Goal: Task Accomplishment & Management: Manage account settings

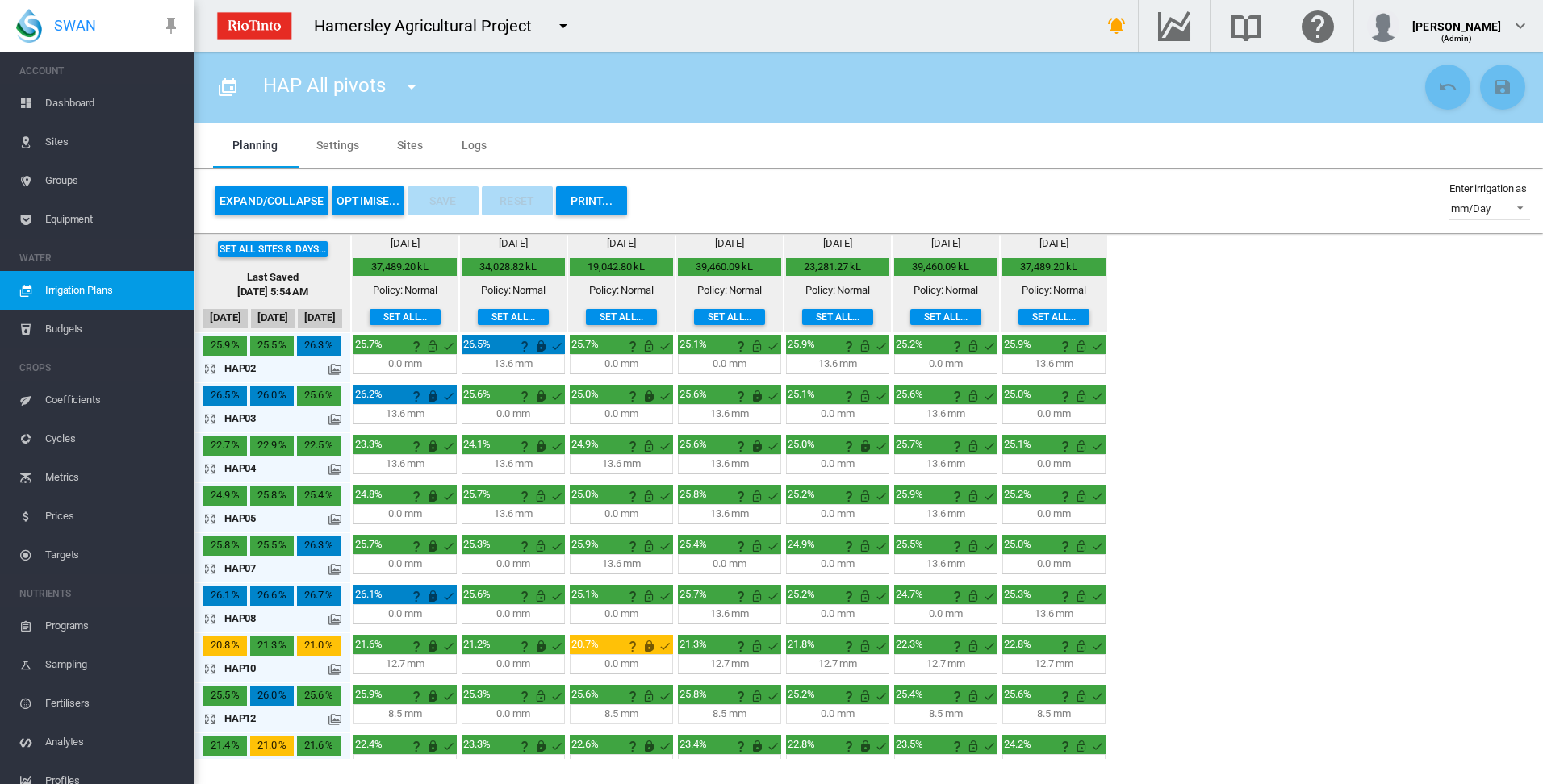
scroll to position [80, 0]
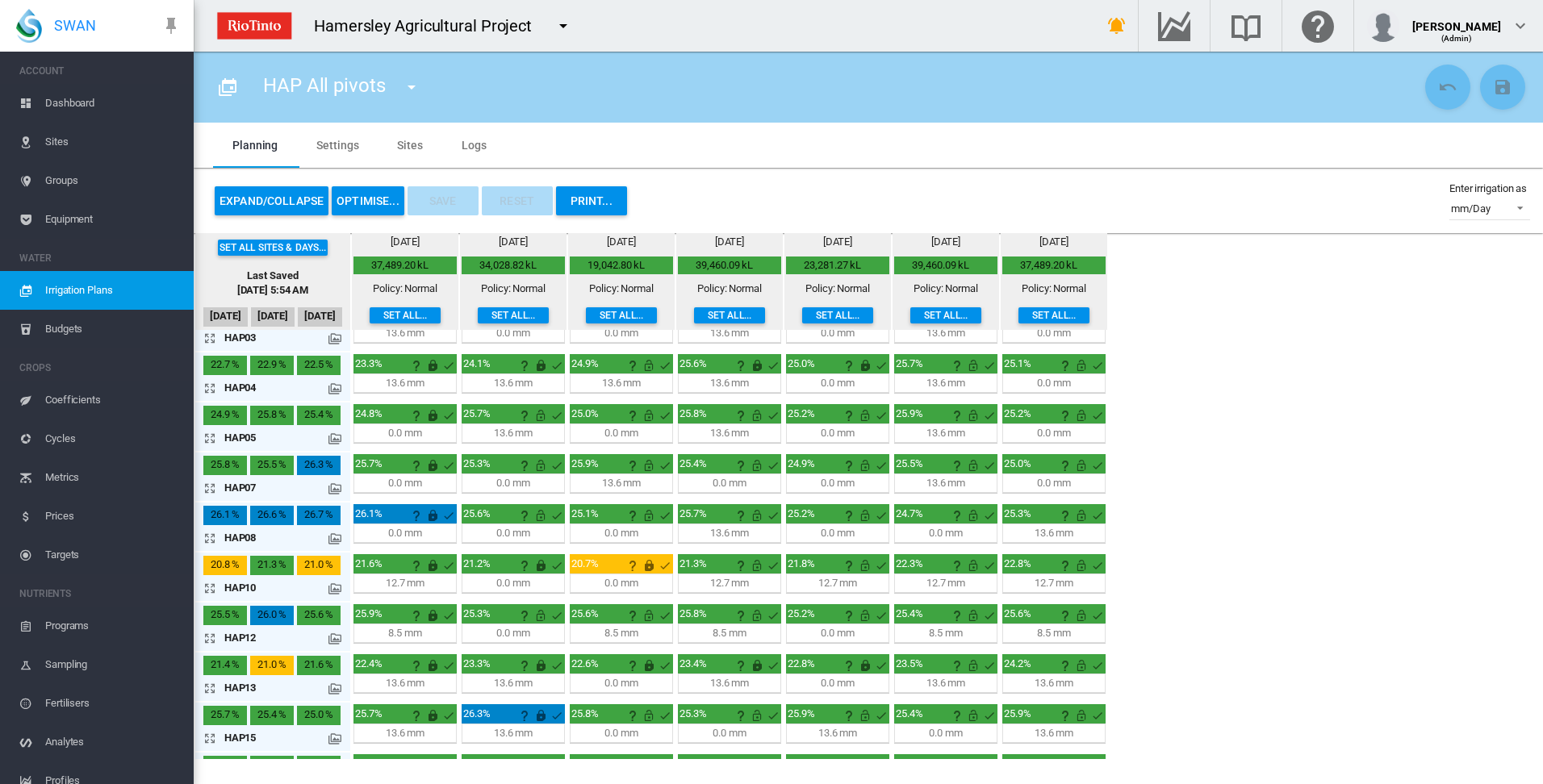
click at [400, 144] on md-tab-item "Sites" at bounding box center [409, 146] width 65 height 46
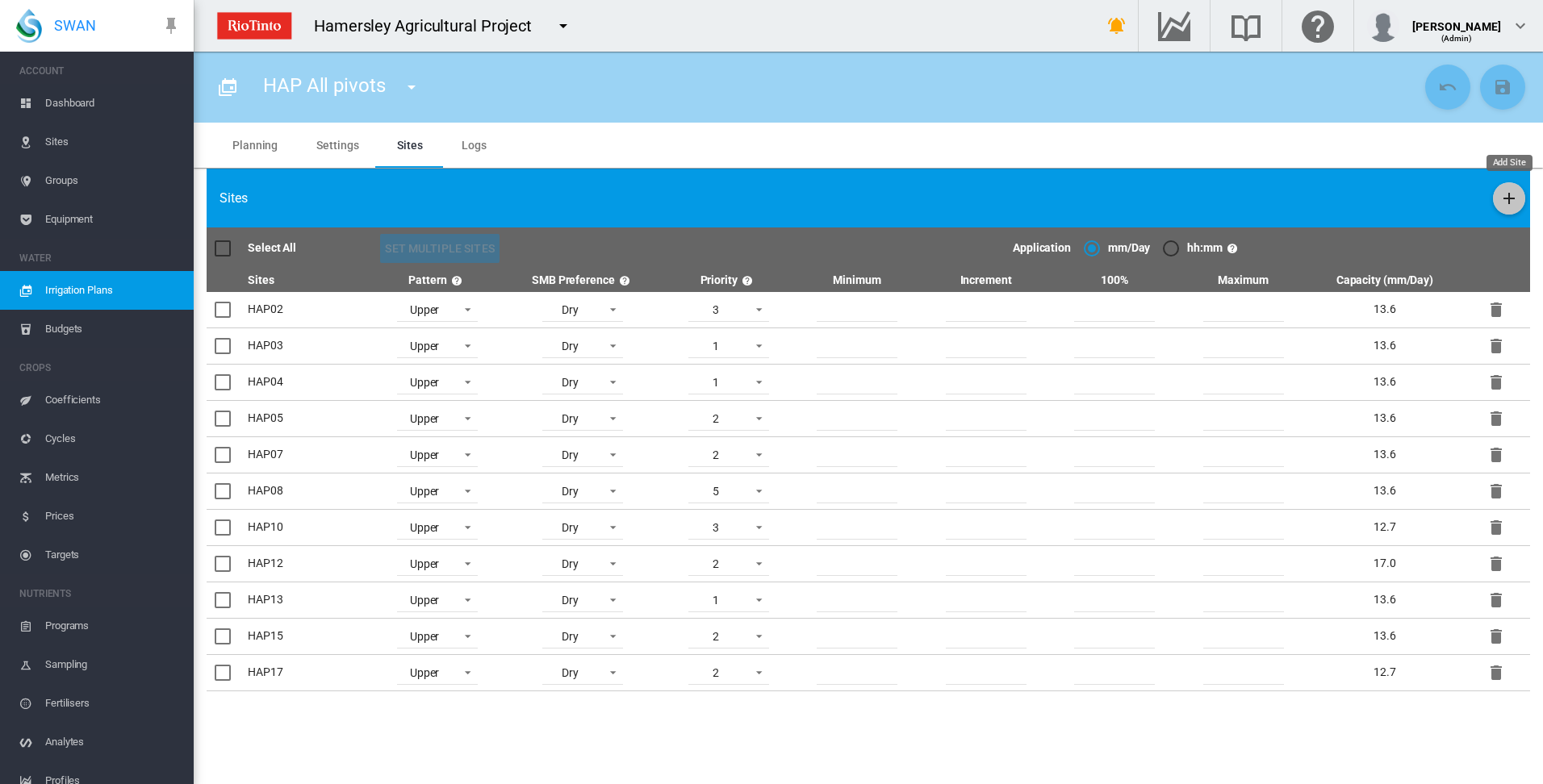
click at [1506, 196] on md-icon "icon-plus" at bounding box center [1509, 198] width 20 height 20
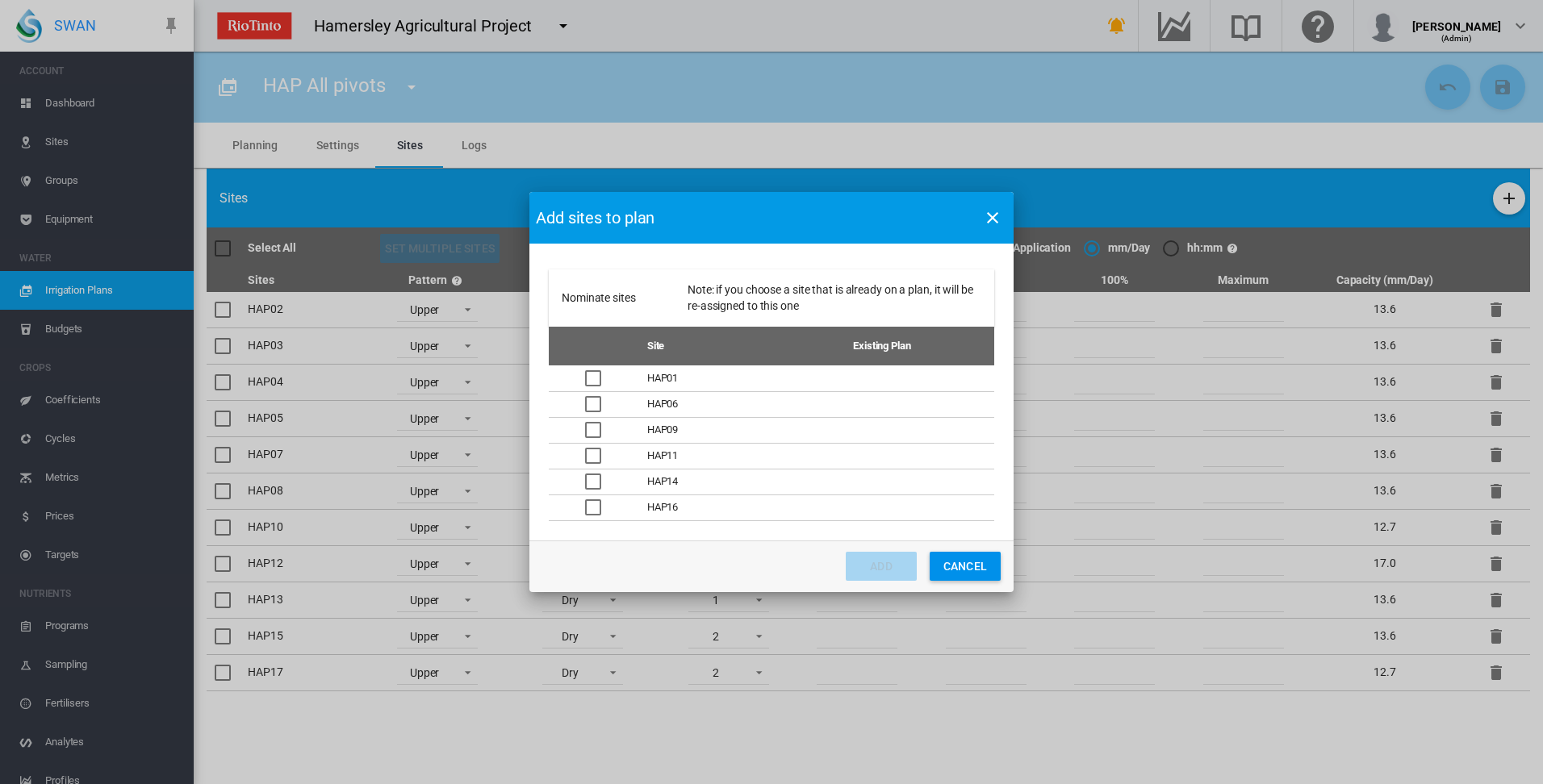
click at [1505, 199] on div "Add sites to plan Nominate sites Note: if you choose a site that is already on …" at bounding box center [772, 392] width 1543 height 784
click at [959, 570] on button "Cancel" at bounding box center [965, 566] width 71 height 29
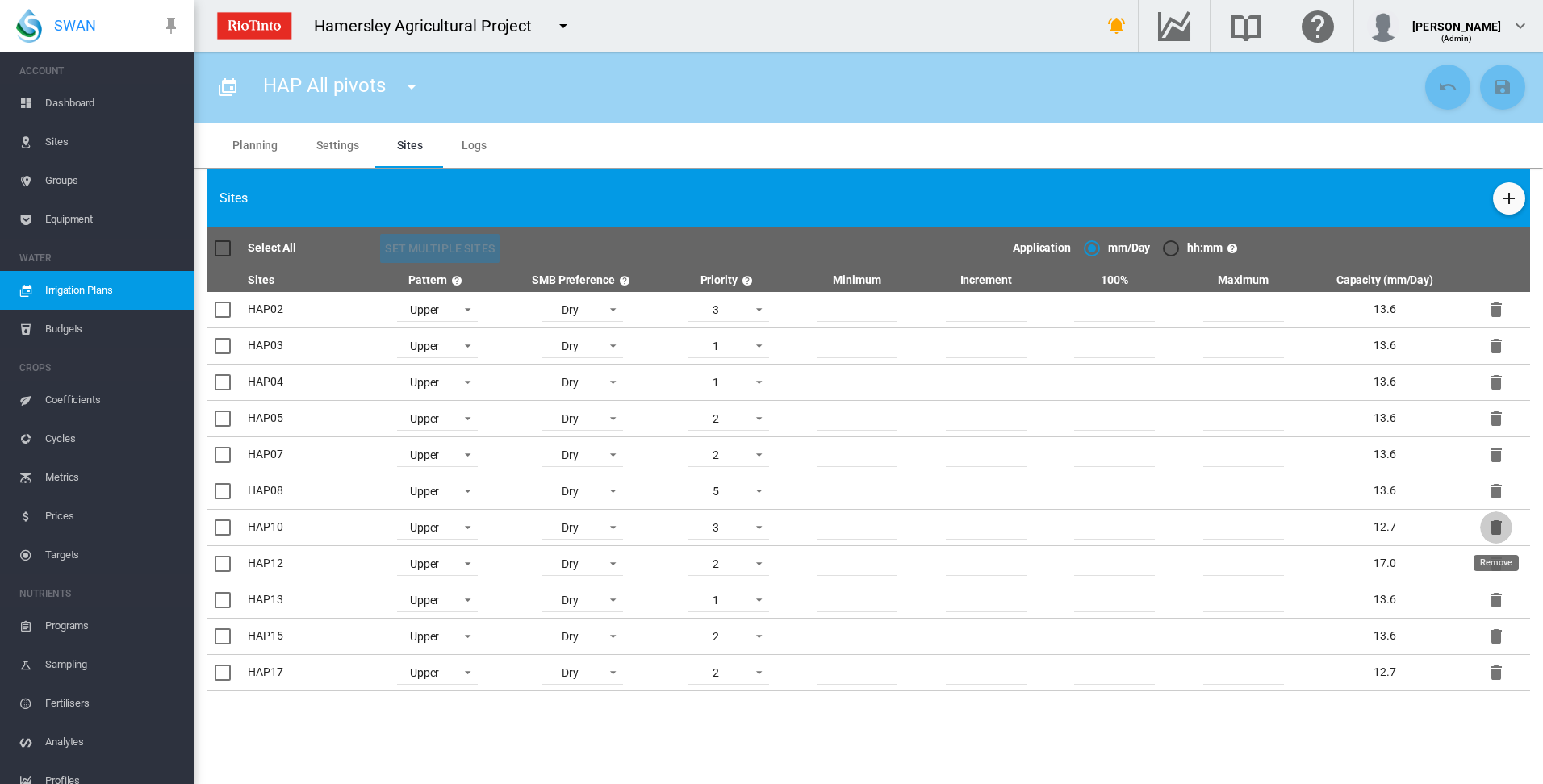
click at [1496, 528] on md-icon "icon-delete" at bounding box center [1496, 528] width 20 height 20
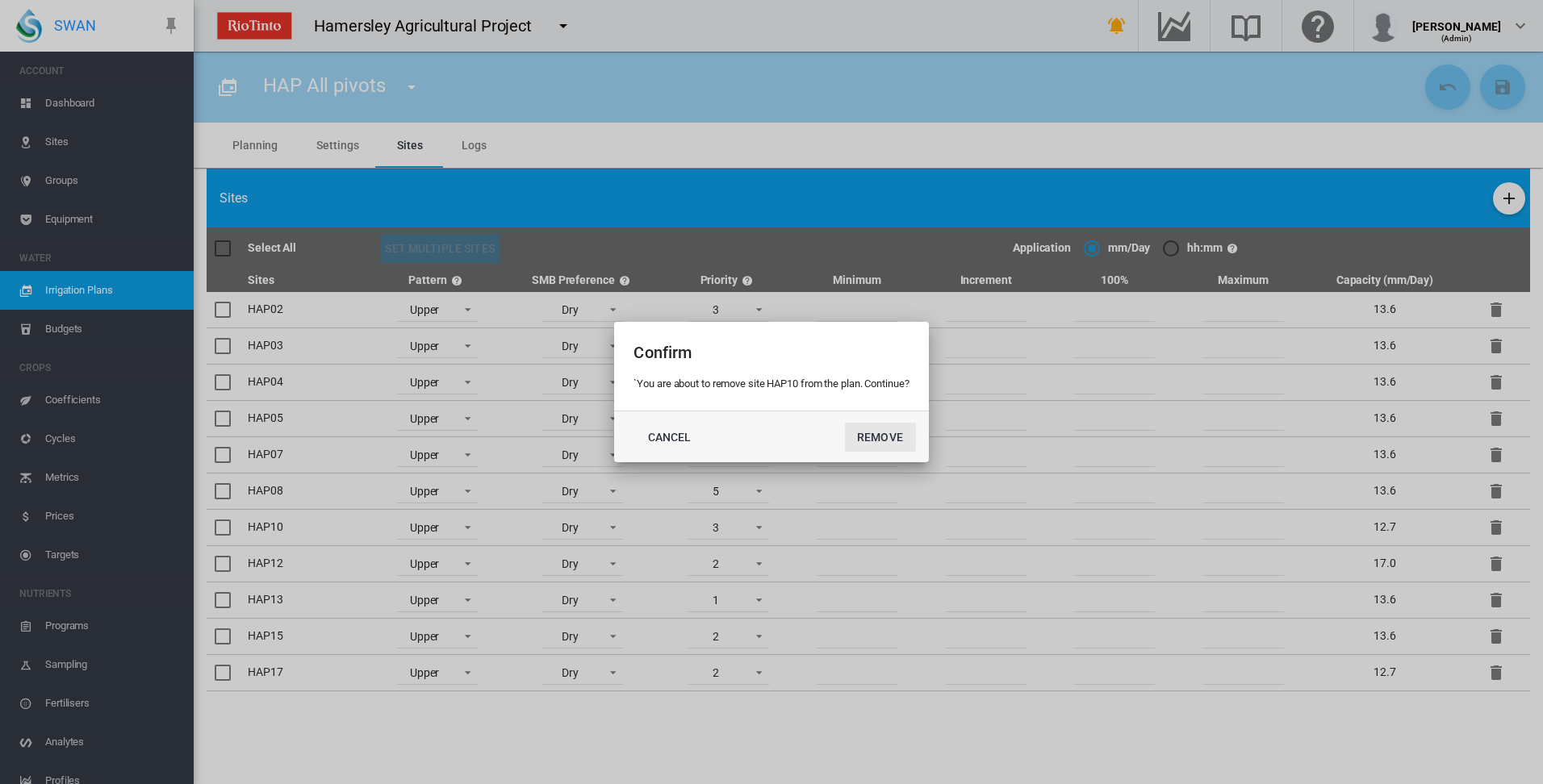
click at [884, 439] on button "Remove" at bounding box center [881, 437] width 71 height 29
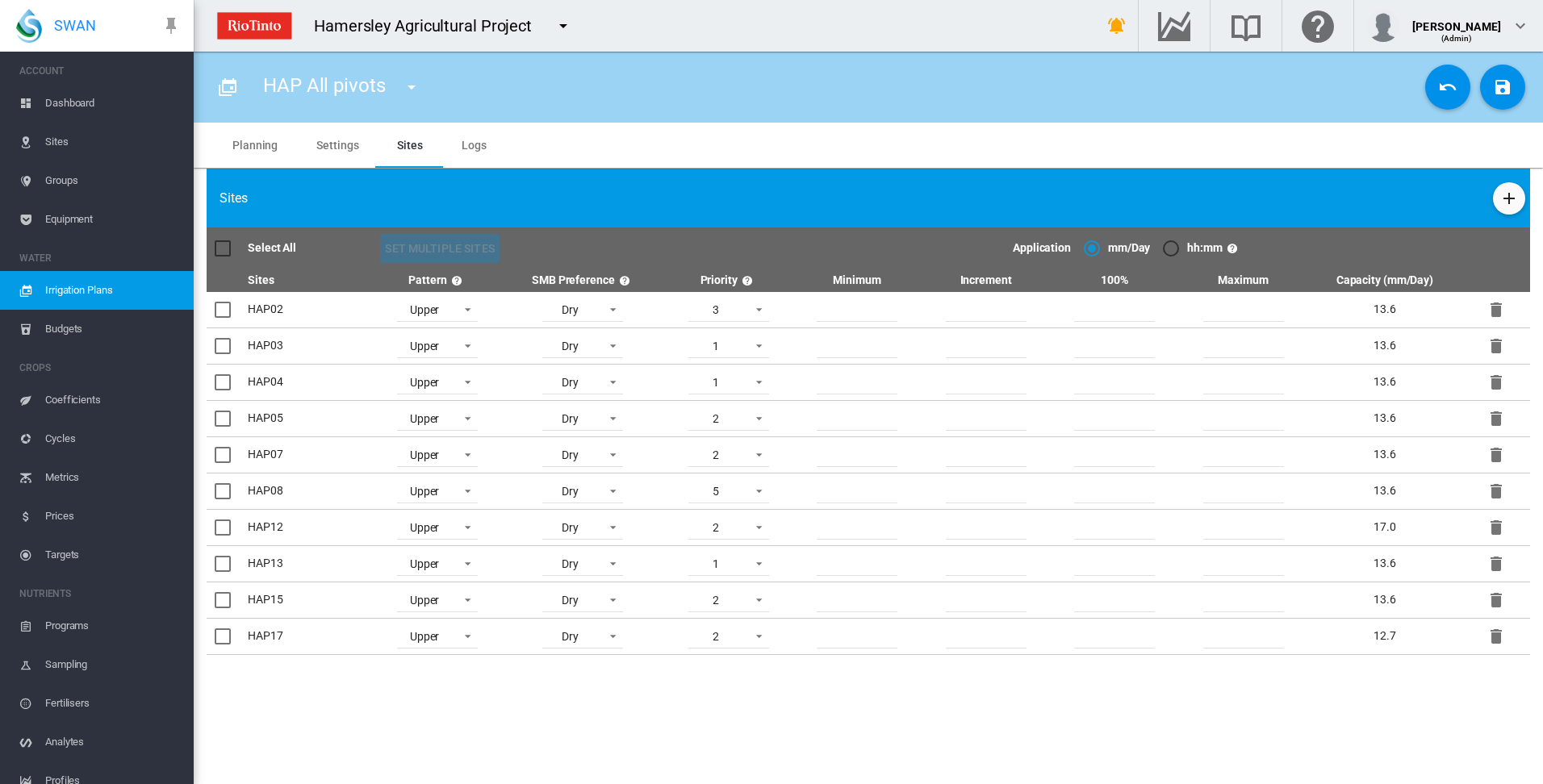
scroll to position [74, 0]
click at [1508, 197] on md-icon "icon-plus" at bounding box center [1509, 198] width 20 height 20
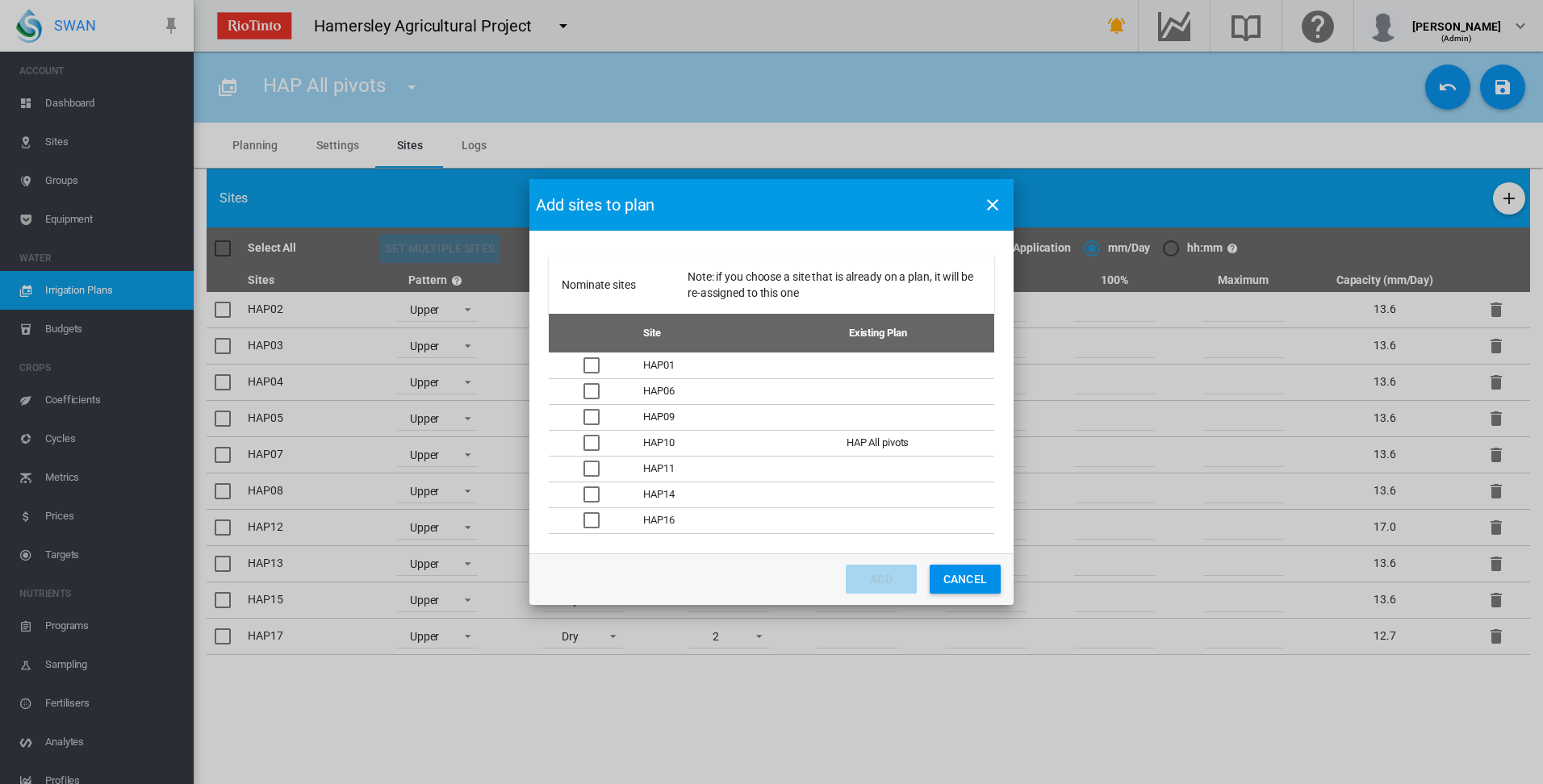
click at [596, 443] on div "Nominate sites ..." at bounding box center [592, 443] width 16 height 16
click at [878, 581] on button "Add" at bounding box center [882, 579] width 71 height 29
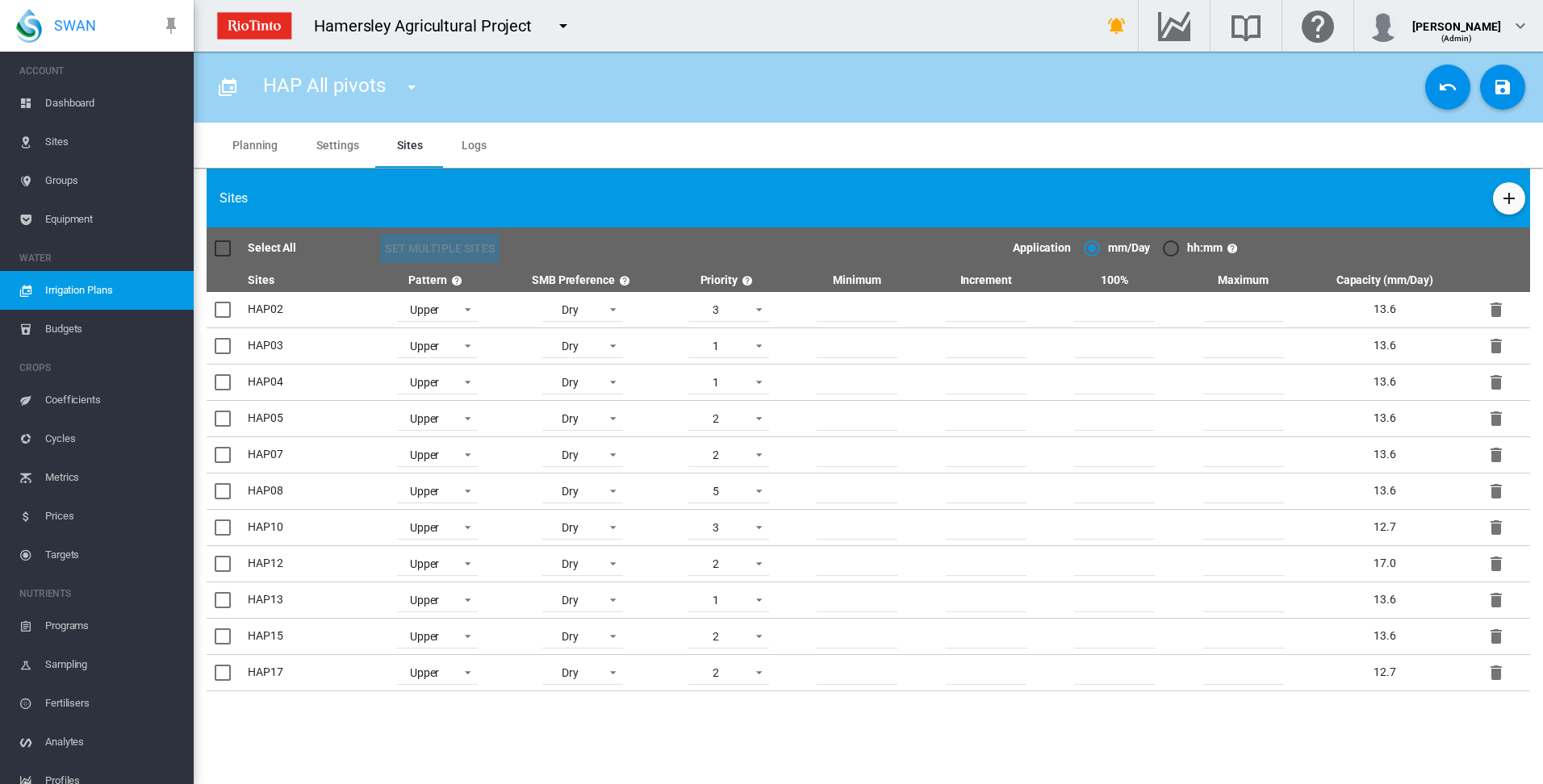
scroll to position [80, 0]
click at [1493, 528] on md-icon "icon-delete" at bounding box center [1496, 528] width 20 height 20
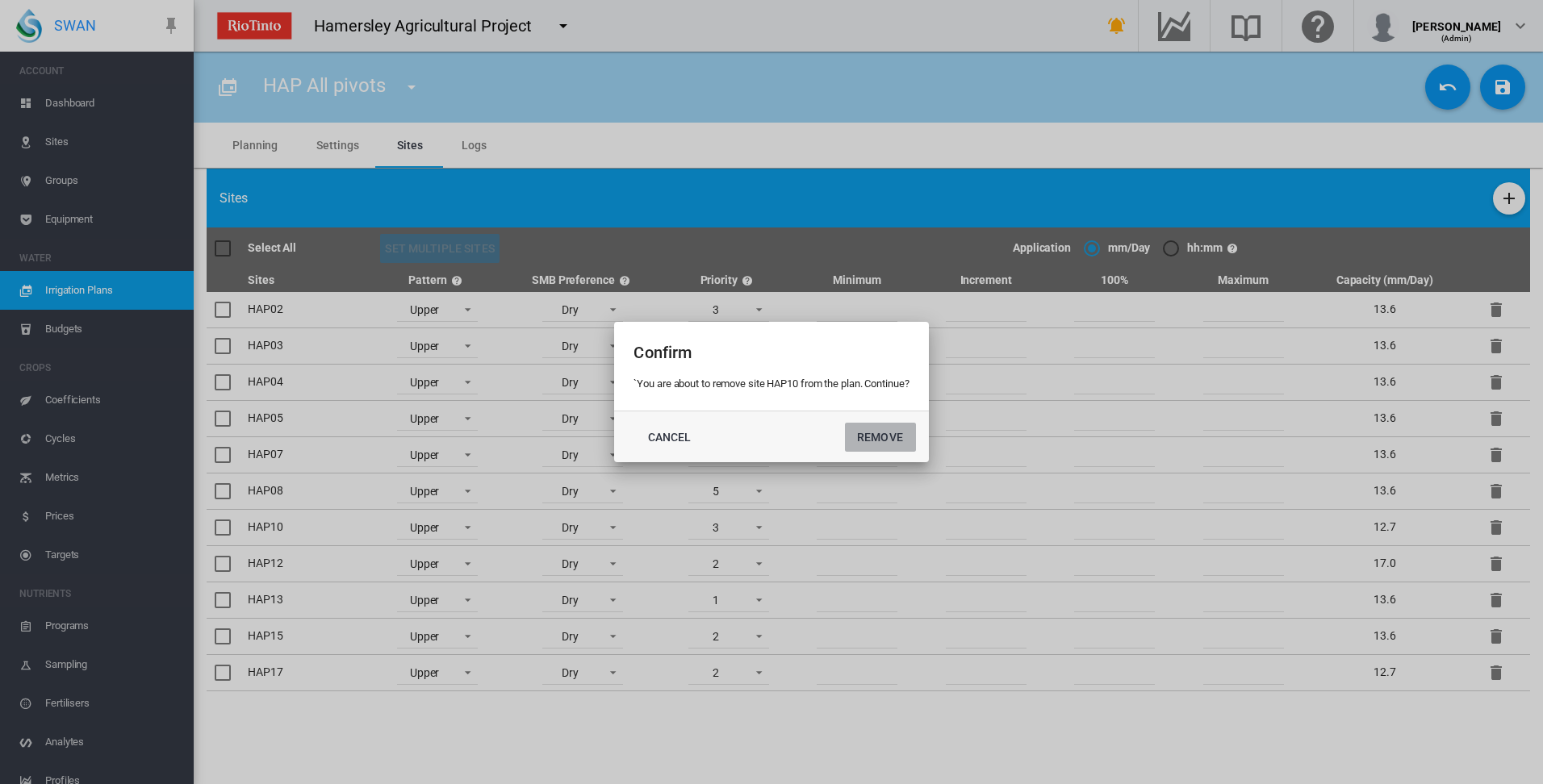
click at [870, 439] on button "Remove" at bounding box center [881, 437] width 71 height 29
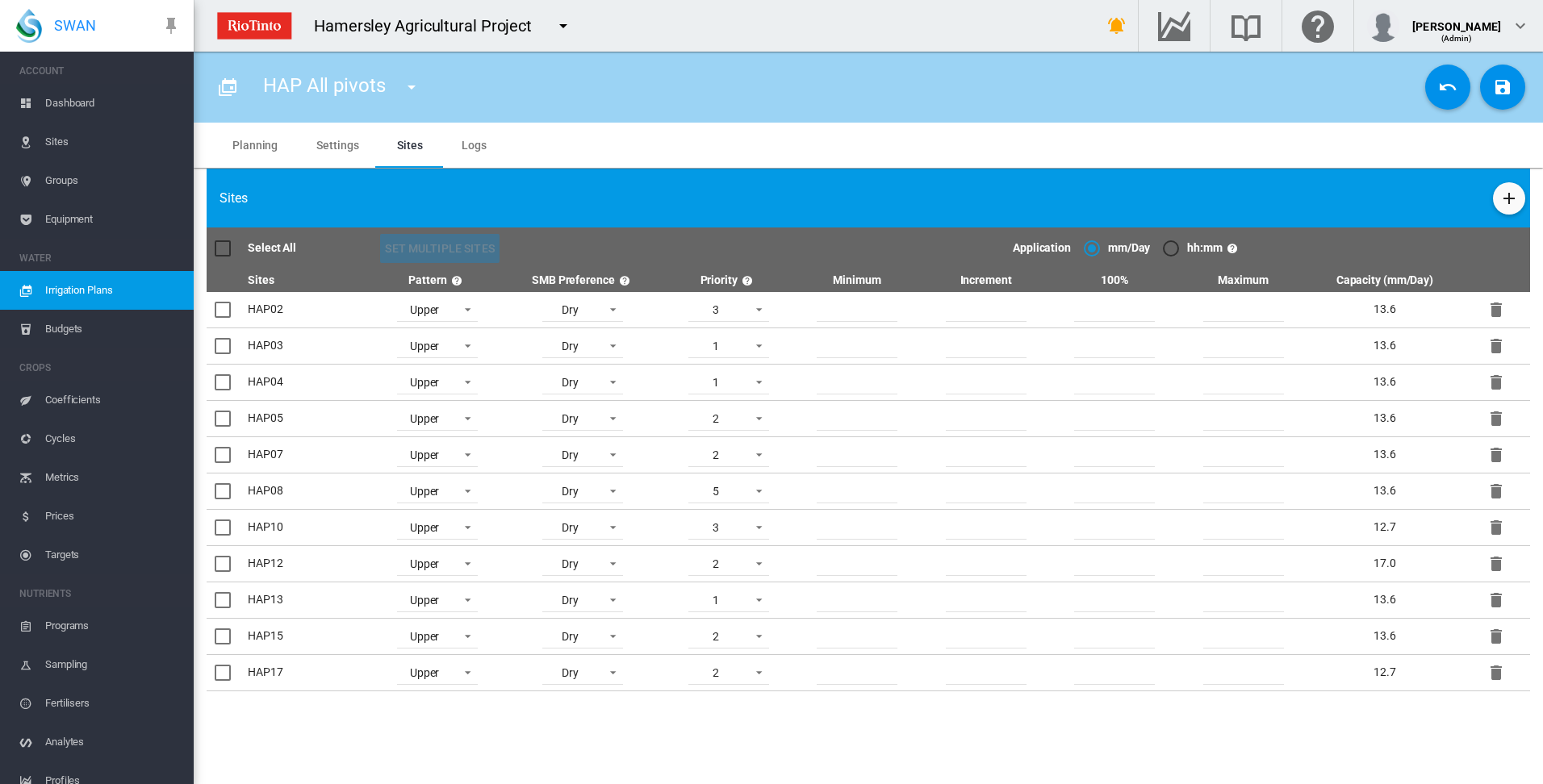
scroll to position [74, 0]
click at [1193, 27] on md-icon "Go to the Data Hub" at bounding box center [1174, 26] width 39 height 20
